Goal: Task Accomplishment & Management: Manage account settings

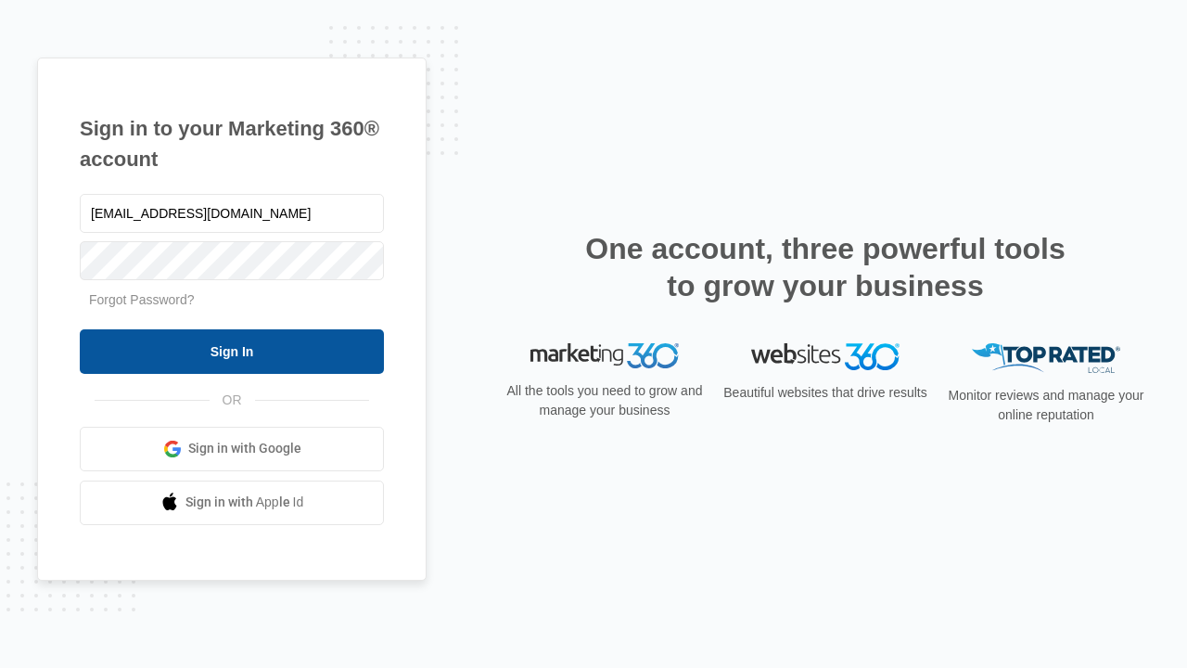
click at [232, 351] on input "Sign In" at bounding box center [232, 351] width 304 height 45
